Goal: Task Accomplishment & Management: Complete application form

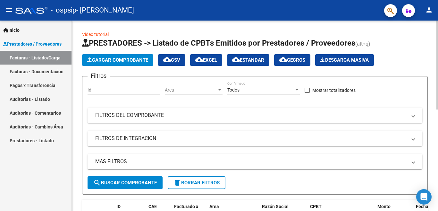
click at [134, 61] on span "Cargar Comprobante" at bounding box center [117, 60] width 61 height 6
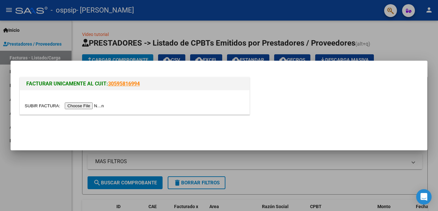
click at [89, 108] on input "file" at bounding box center [65, 105] width 81 height 7
click at [407, 38] on div at bounding box center [219, 105] width 438 height 211
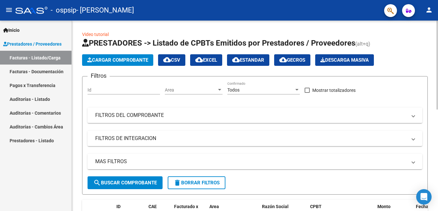
click at [139, 58] on span "Cargar Comprobante" at bounding box center [117, 60] width 61 height 6
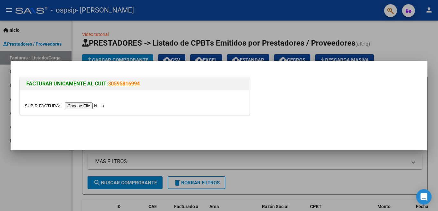
click at [87, 106] on input "file" at bounding box center [65, 105] width 81 height 7
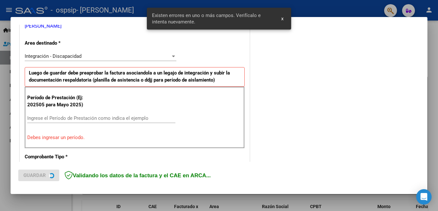
scroll to position [143, 0]
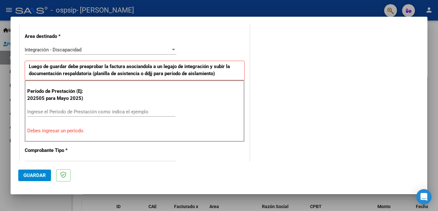
click at [113, 114] on input "Ingrese el Período de Prestación como indica el ejemplo" at bounding box center [101, 112] width 148 height 6
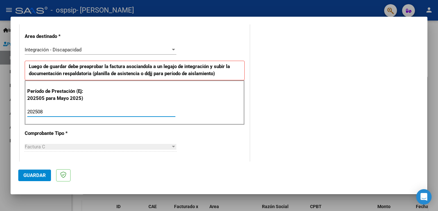
type input "202508"
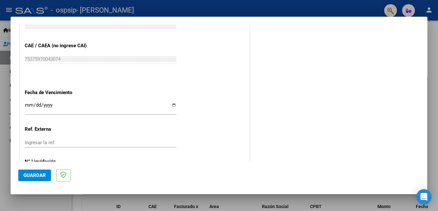
scroll to position [420, 0]
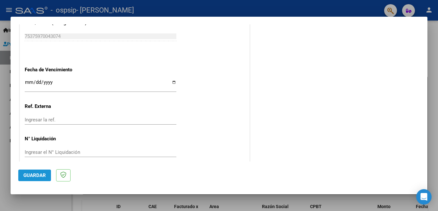
click at [38, 176] on span "Guardar" at bounding box center [34, 175] width 22 height 6
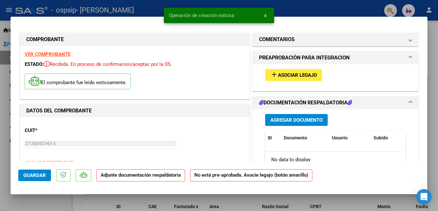
click at [301, 75] on span "Asociar Legajo" at bounding box center [297, 75] width 39 height 6
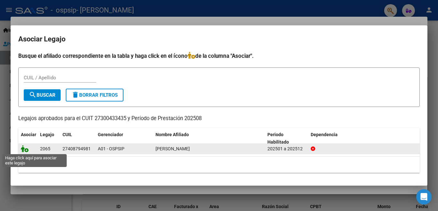
click at [25, 150] on icon at bounding box center [25, 148] width 8 height 7
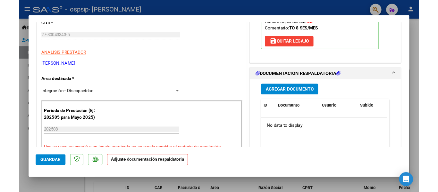
scroll to position [106, 0]
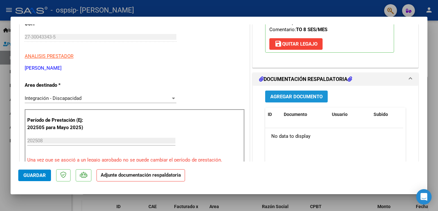
click at [312, 97] on span "Agregar Documento" at bounding box center [296, 97] width 52 height 6
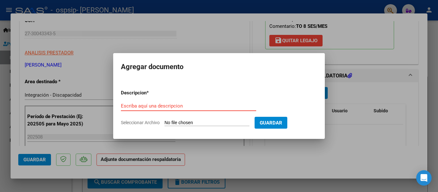
click at [170, 106] on input "Escriba aquí una descripcion" at bounding box center [188, 106] width 135 height 6
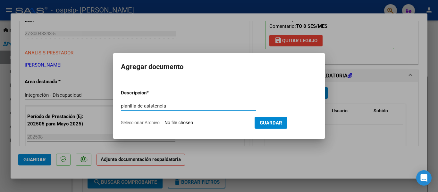
type input "PLANILLA DE ASISTENCIA"
type input "C:\fakepath\1757721202620.jpg"
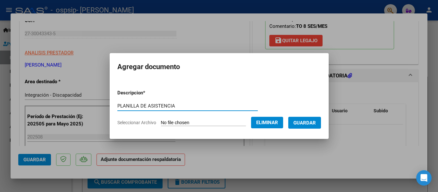
click at [302, 122] on span "Guardar" at bounding box center [304, 123] width 22 height 6
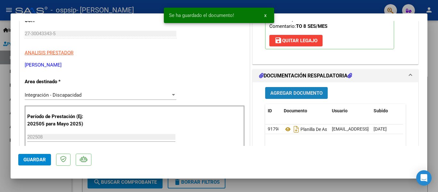
click at [299, 93] on span "Agregar Documento" at bounding box center [296, 93] width 52 height 6
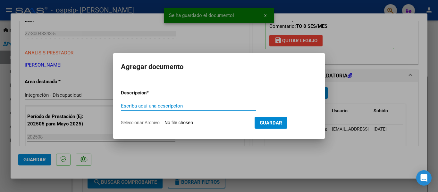
click at [182, 107] on input "Escriba aquí una descripcion" at bounding box center [188, 106] width 135 height 6
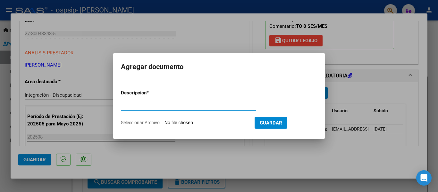
type input "CUD"
click at [189, 123] on input "Seleccionar Archivo" at bounding box center [207, 123] width 85 height 6
type input "C:\fakepath\CUD.pdf"
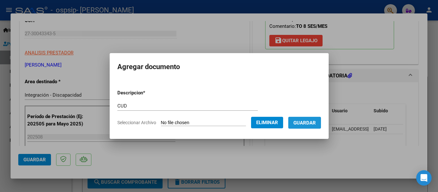
click at [301, 125] on span "Guardar" at bounding box center [304, 123] width 22 height 6
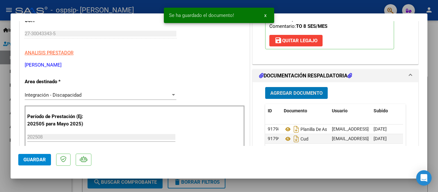
click at [295, 94] on span "Agregar Documento" at bounding box center [296, 93] width 52 height 6
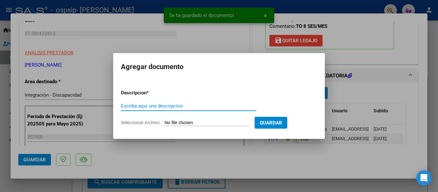
click at [214, 105] on input "Escriba aquí una descripcion" at bounding box center [188, 106] width 135 height 6
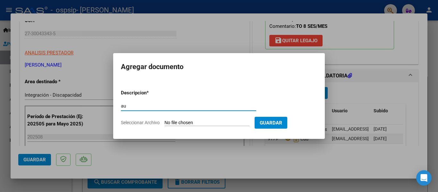
type input "a"
type input "AUTORIZACION VIGENTE"
click at [217, 124] on input "Seleccionar Archivo" at bounding box center [207, 123] width 85 height 6
type input "C:\fakepath\Autorizaciones [PERSON_NAME].pdf"
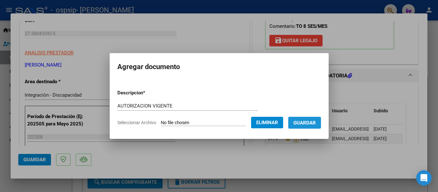
click at [307, 125] on span "Guardar" at bounding box center [304, 123] width 22 height 6
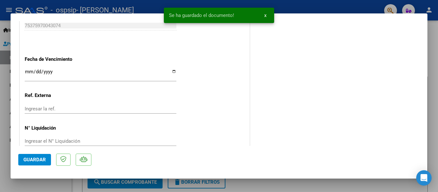
scroll to position [441, 0]
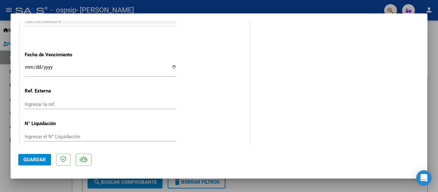
click at [29, 159] on span "Guardar" at bounding box center [34, 160] width 22 height 6
